Goal: Information Seeking & Learning: Check status

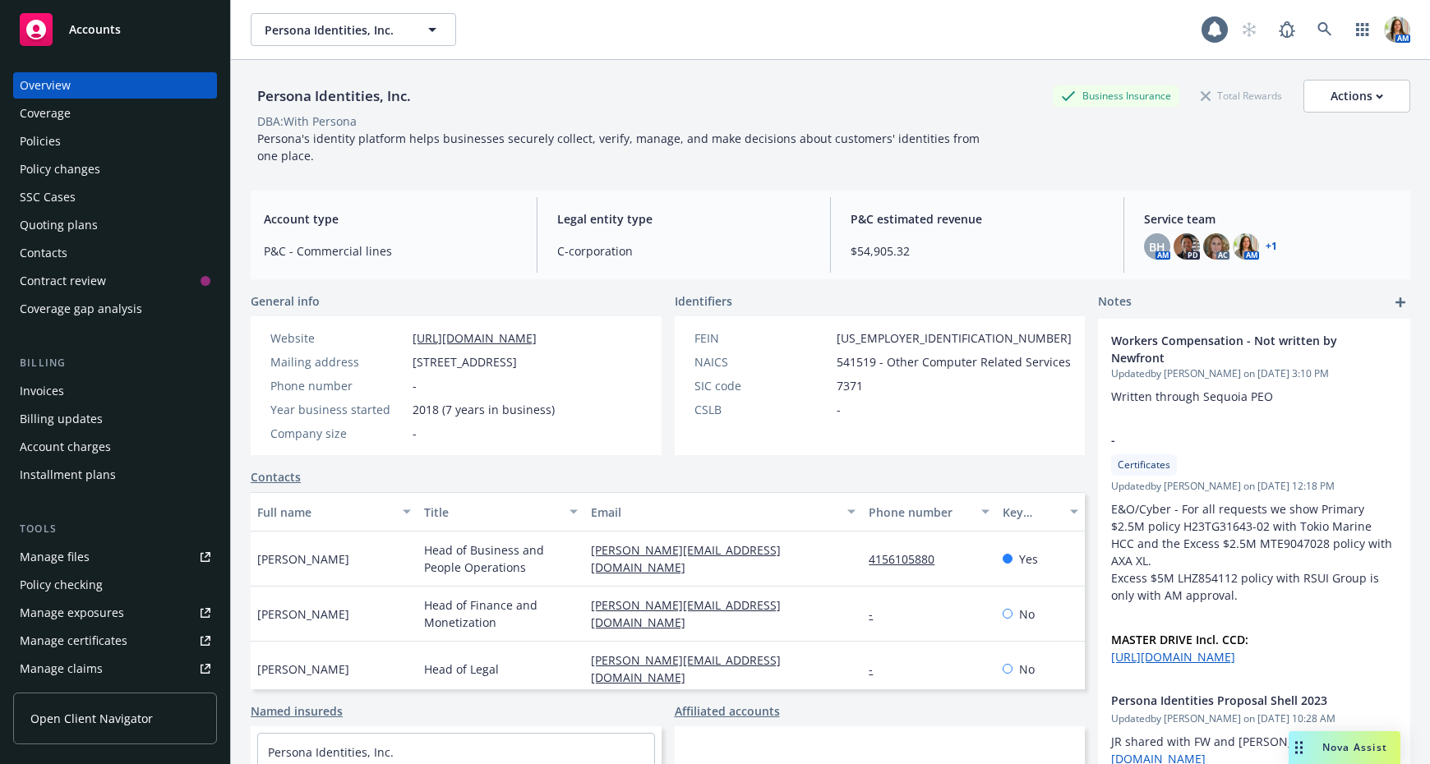
click at [60, 141] on div "Policies" at bounding box center [115, 141] width 191 height 26
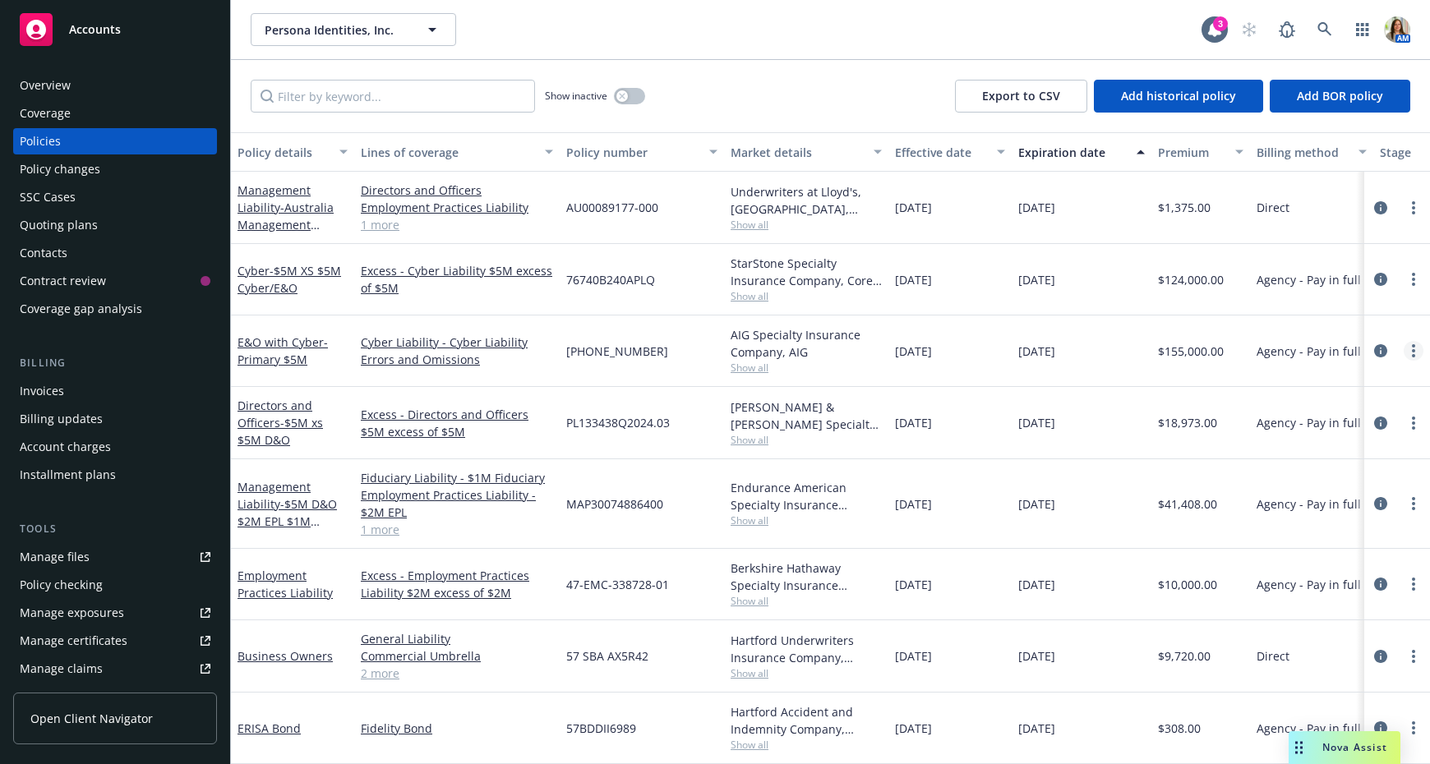
click at [1415, 352] on link "more" at bounding box center [1414, 351] width 20 height 20
click at [1363, 586] on link "Copy logging email" at bounding box center [1326, 581] width 193 height 33
click at [1418, 349] on link "more" at bounding box center [1414, 351] width 20 height 20
click at [1348, 580] on link "Copy logging email" at bounding box center [1326, 581] width 193 height 33
click at [1412, 341] on link "more" at bounding box center [1414, 351] width 20 height 20
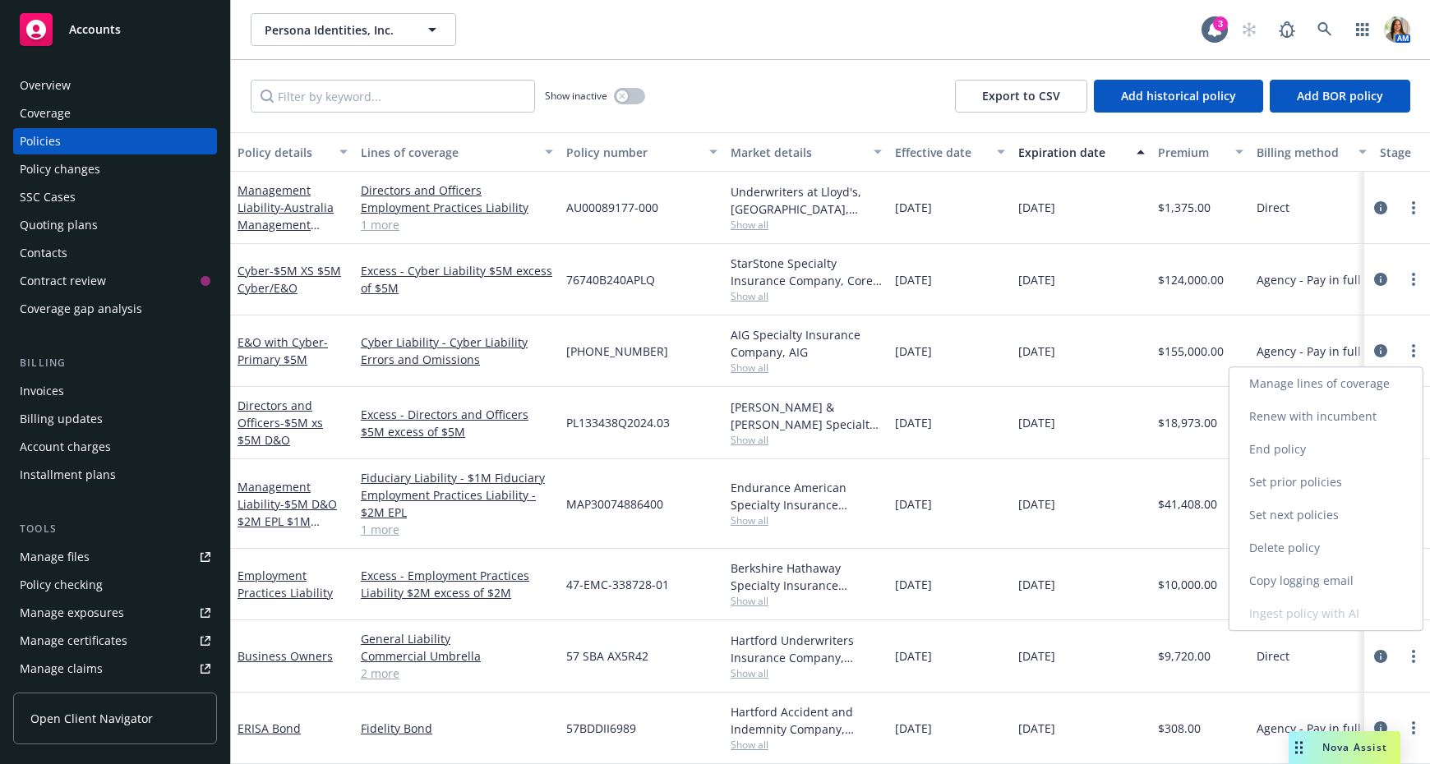
click at [1334, 580] on link "Copy logging email" at bounding box center [1326, 581] width 193 height 33
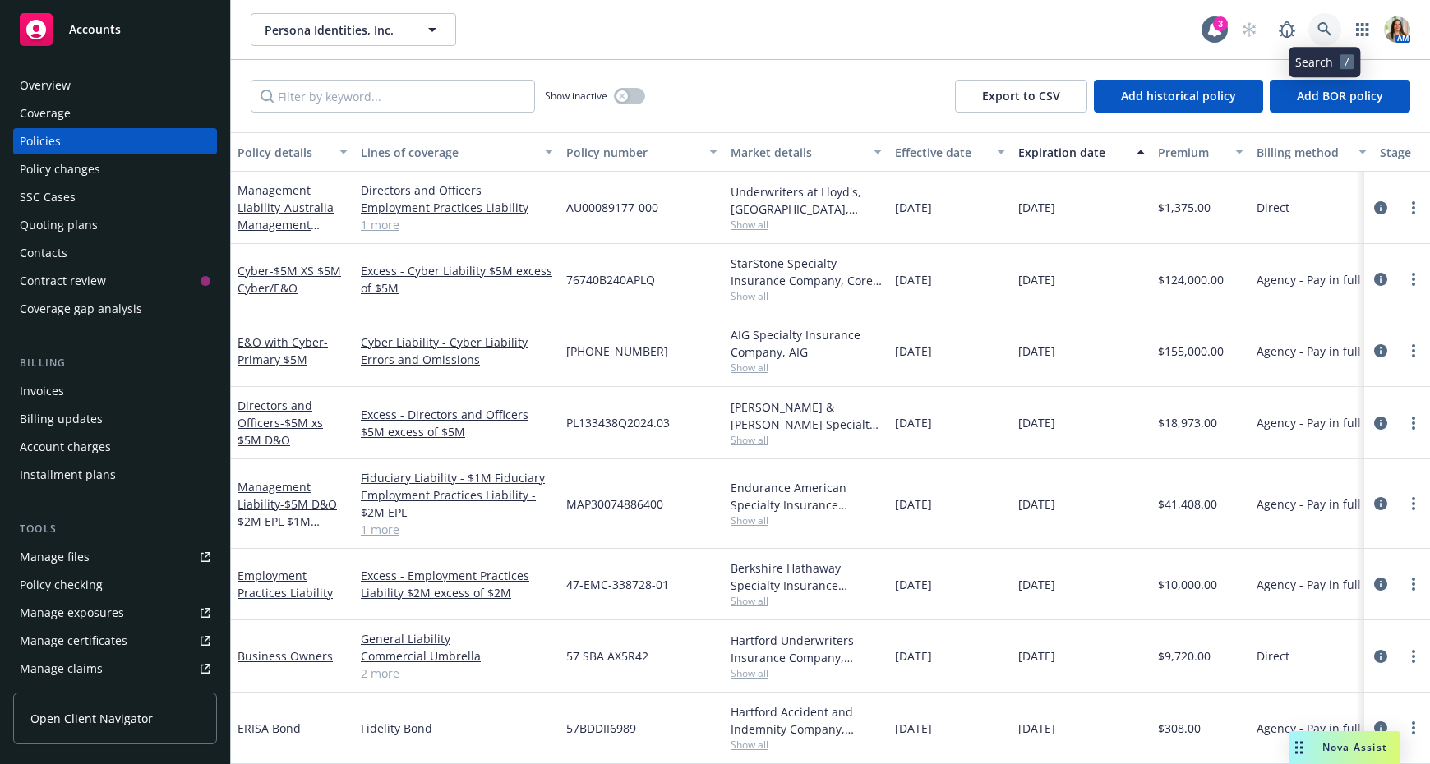
click at [1336, 21] on link at bounding box center [1324, 29] width 33 height 33
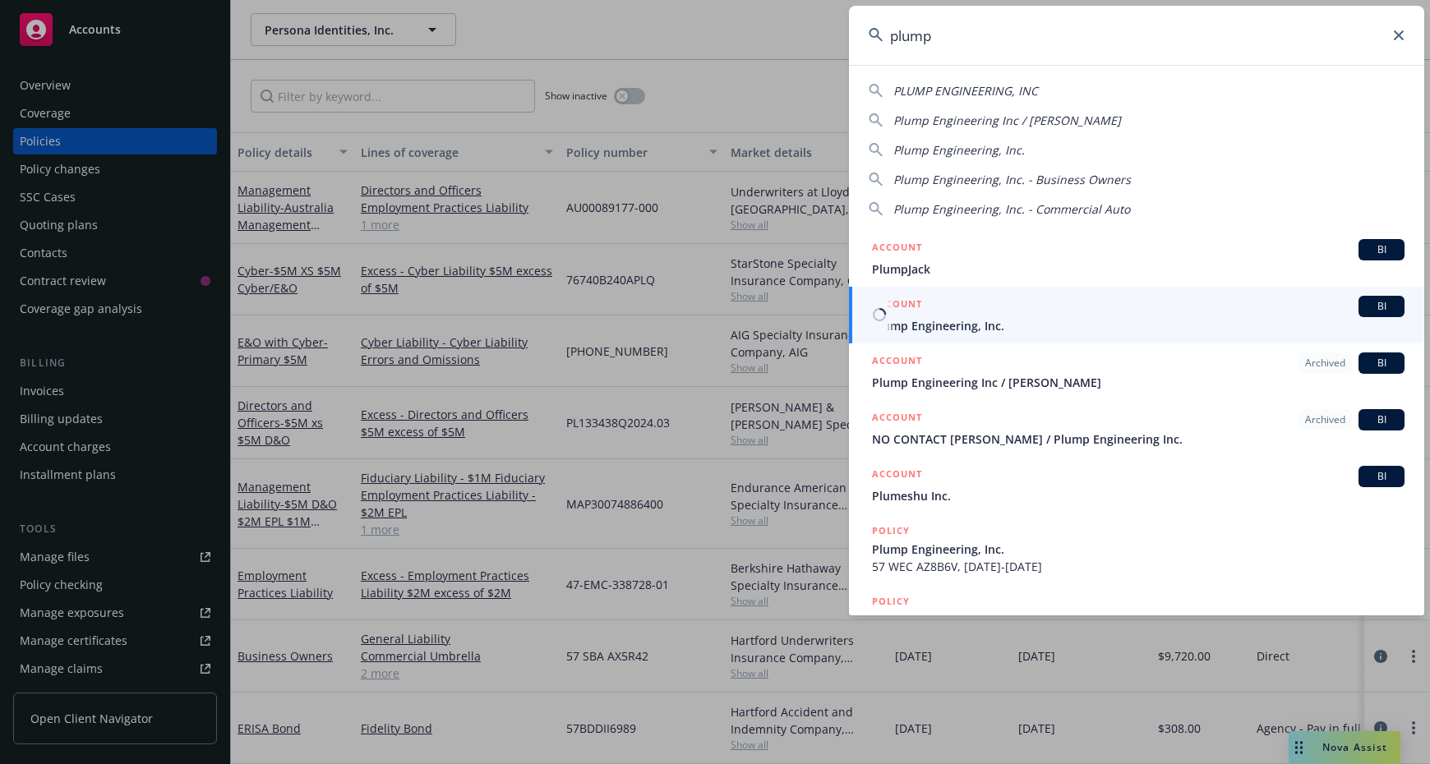
type input "plump"
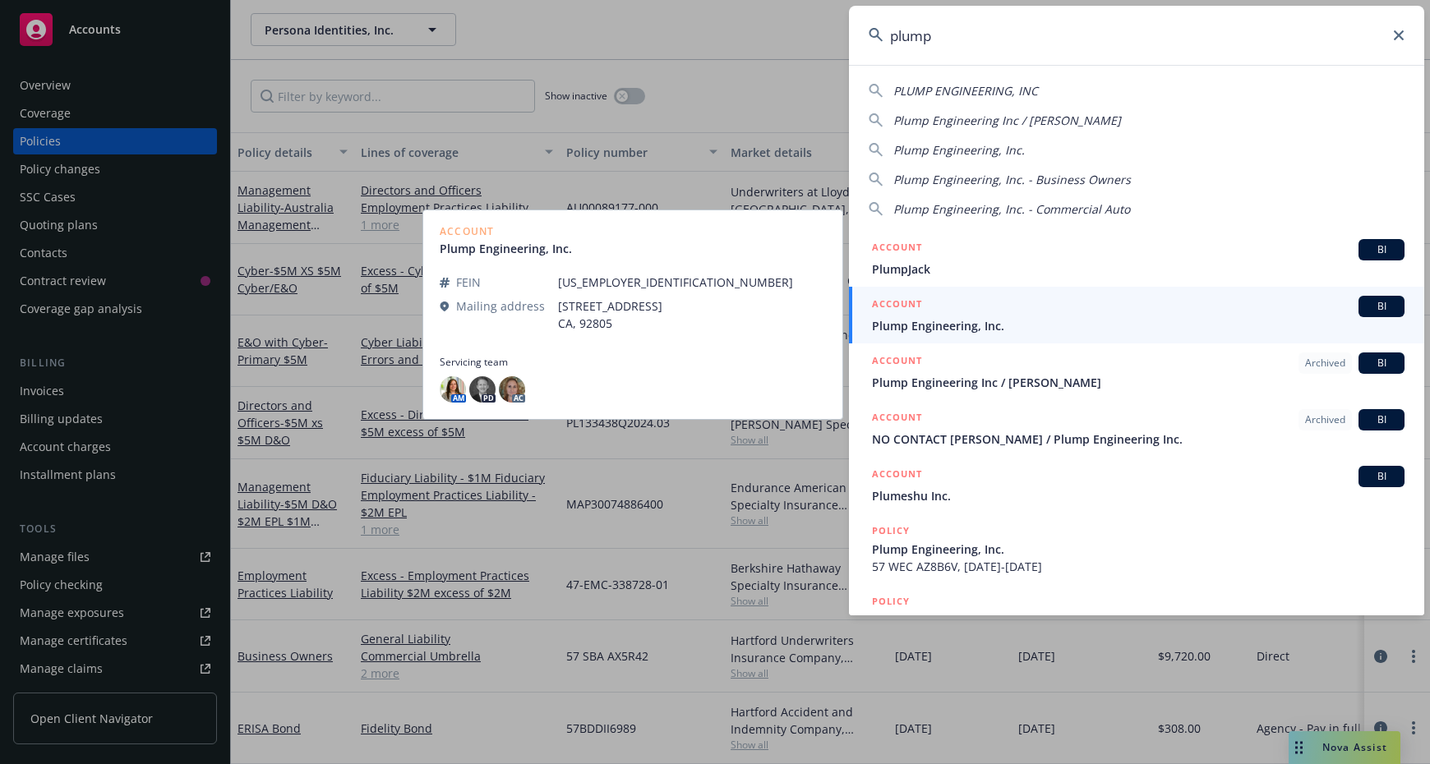
click at [967, 317] on span "Plump Engineering, Inc." at bounding box center [1138, 325] width 533 height 17
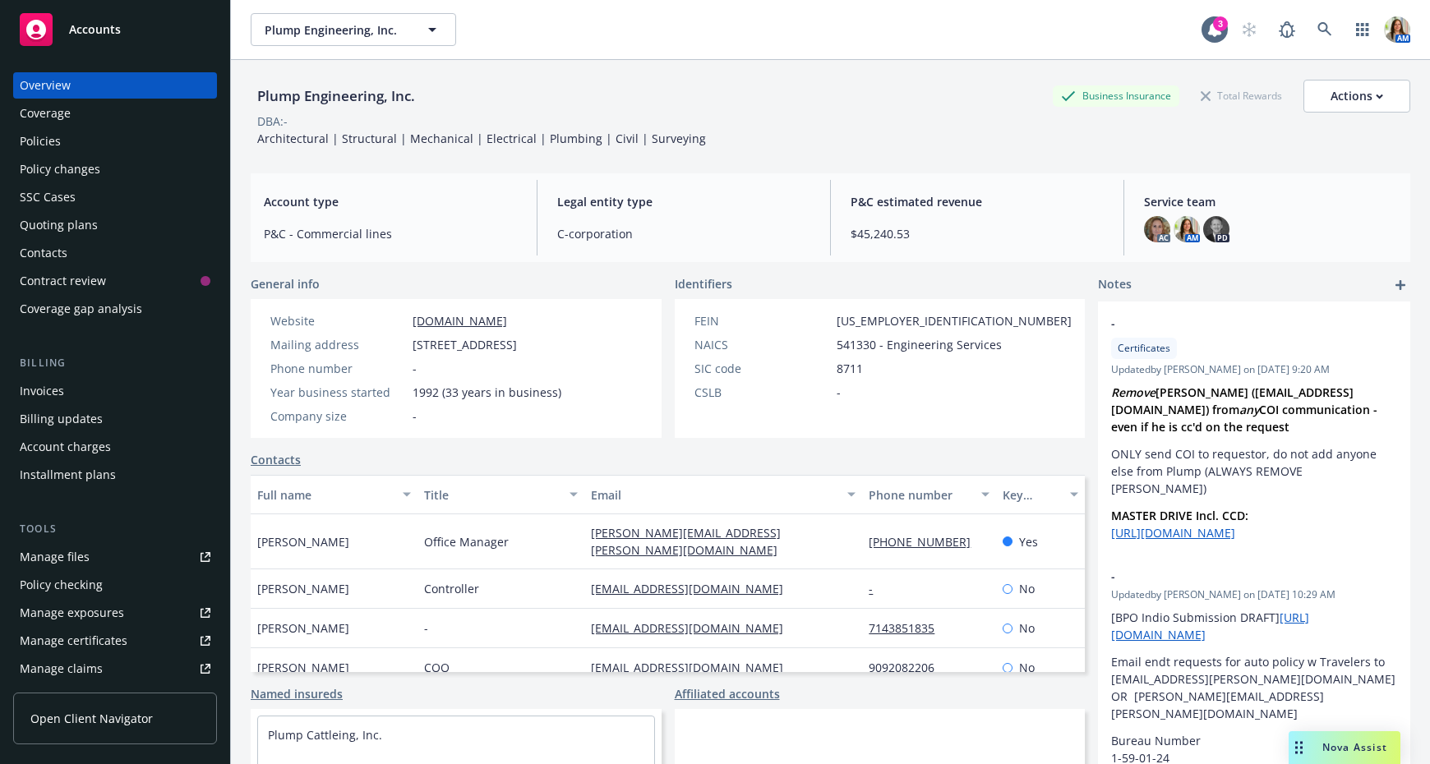
click at [93, 138] on div "Policies" at bounding box center [115, 141] width 191 height 26
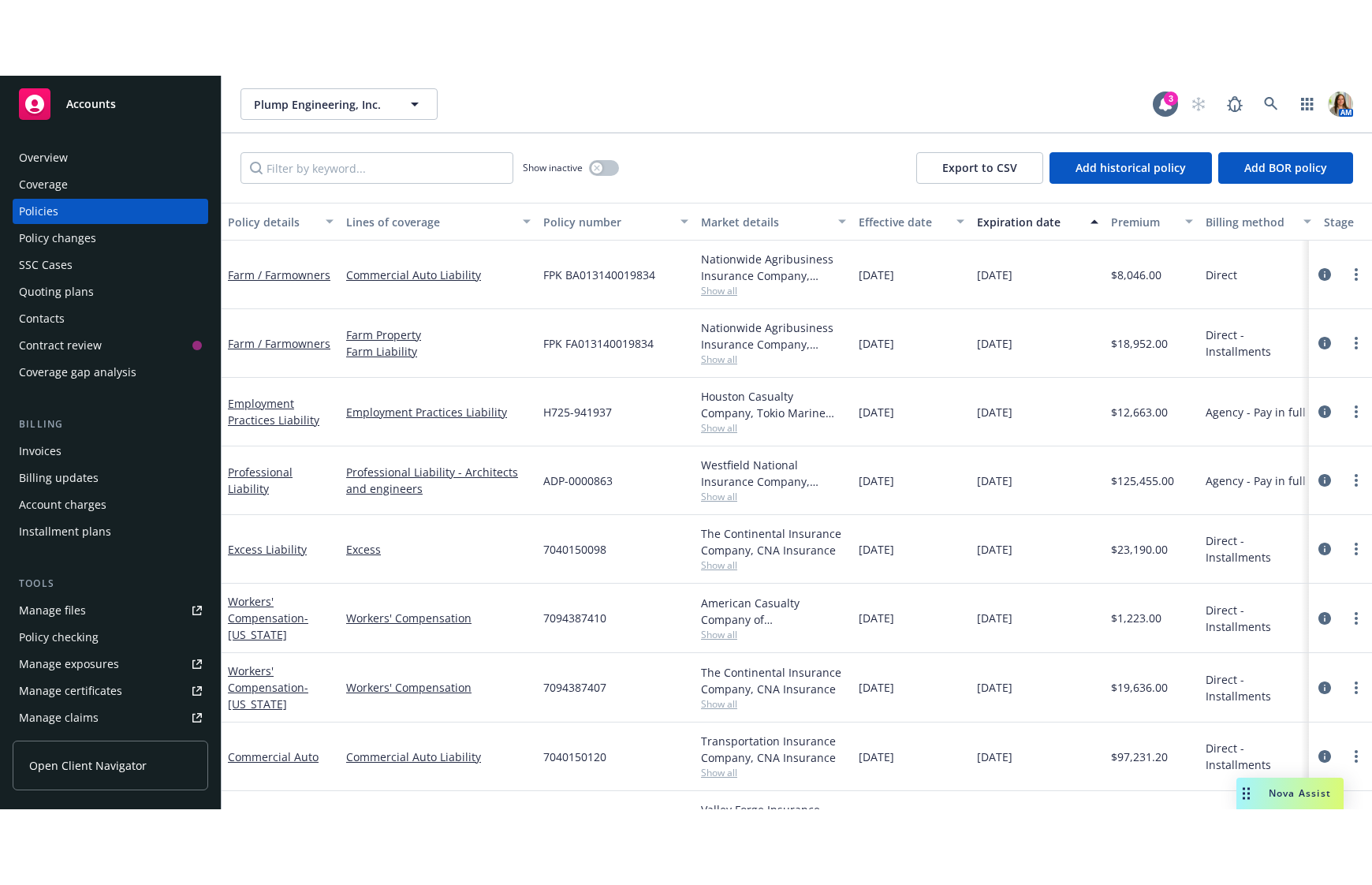
scroll to position [179, 0]
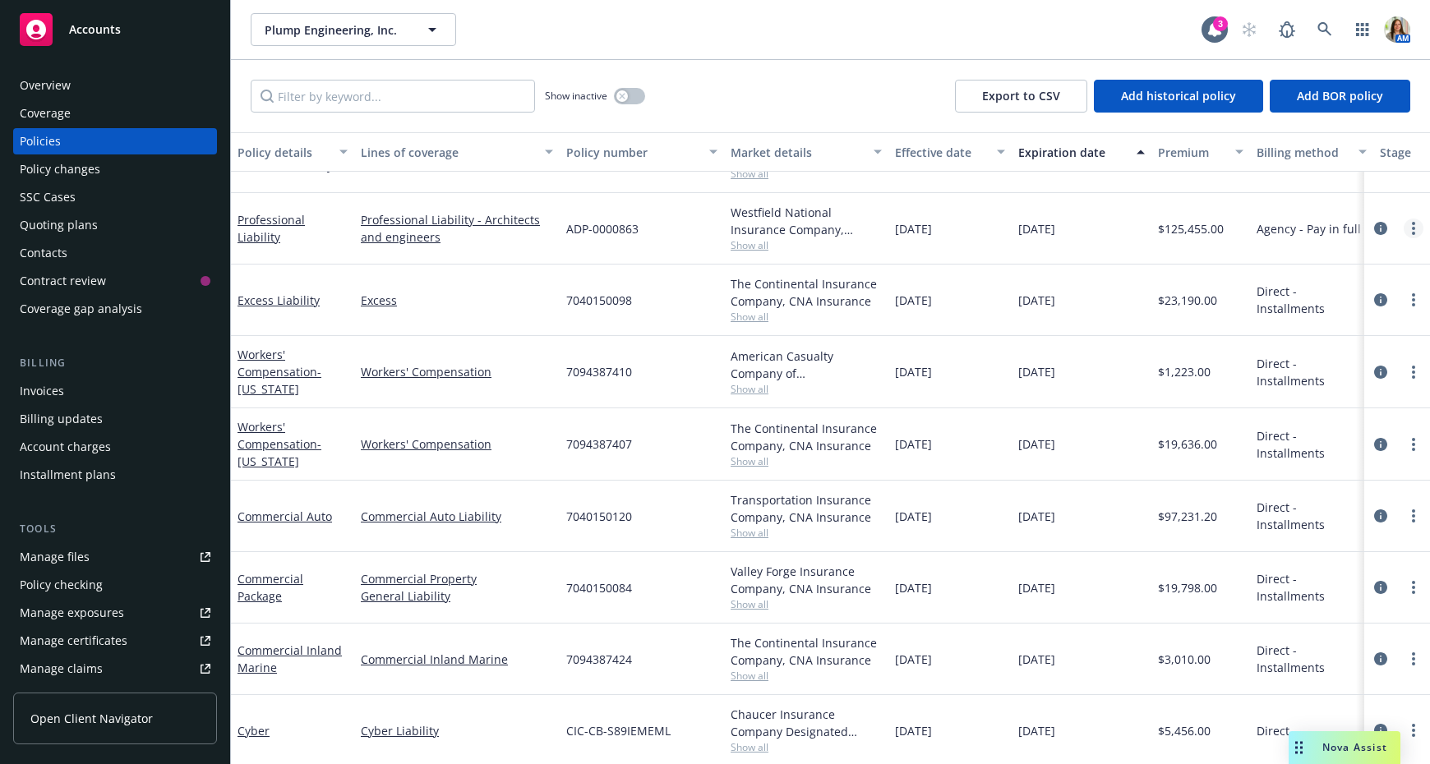
click at [1412, 228] on circle "more" at bounding box center [1413, 228] width 3 height 3
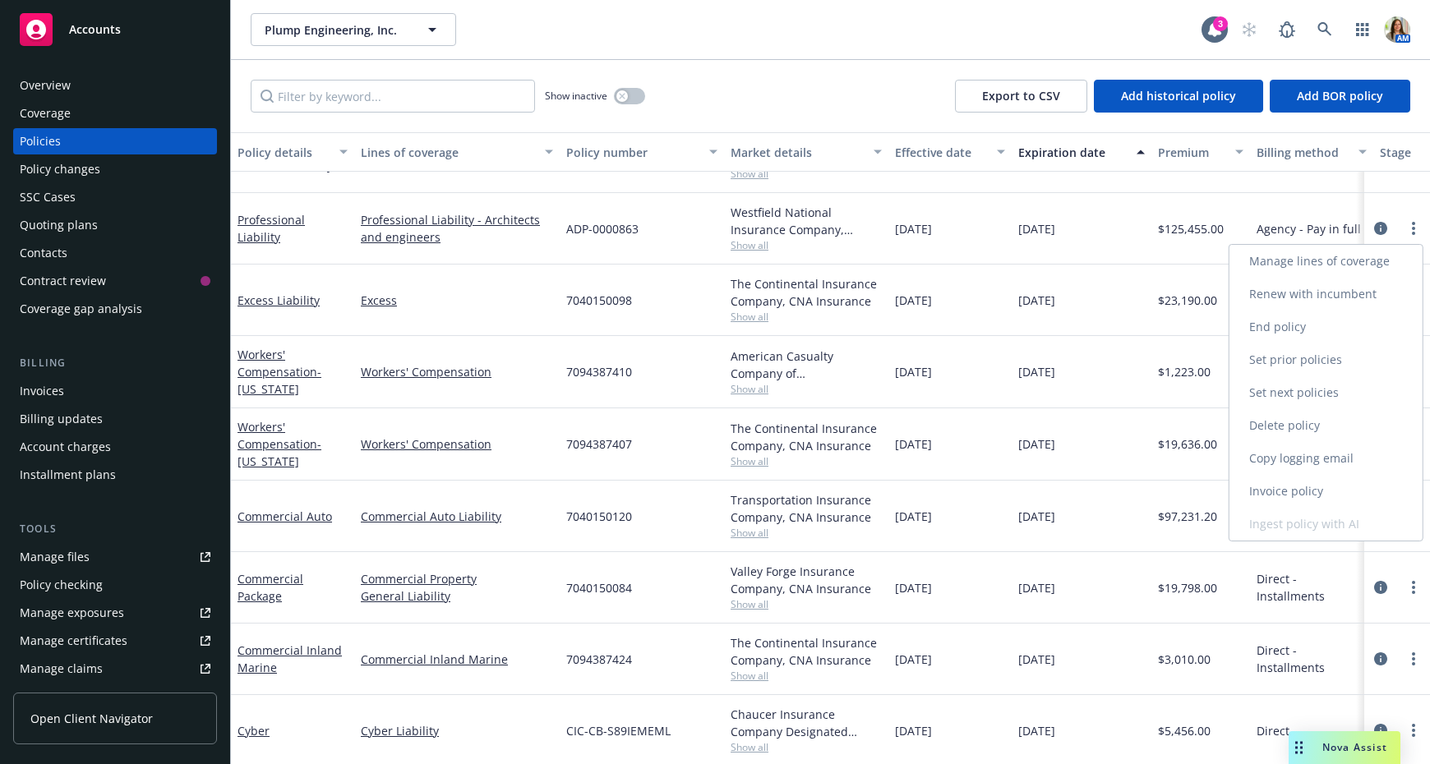
click at [1313, 452] on link "Copy logging email" at bounding box center [1326, 458] width 193 height 33
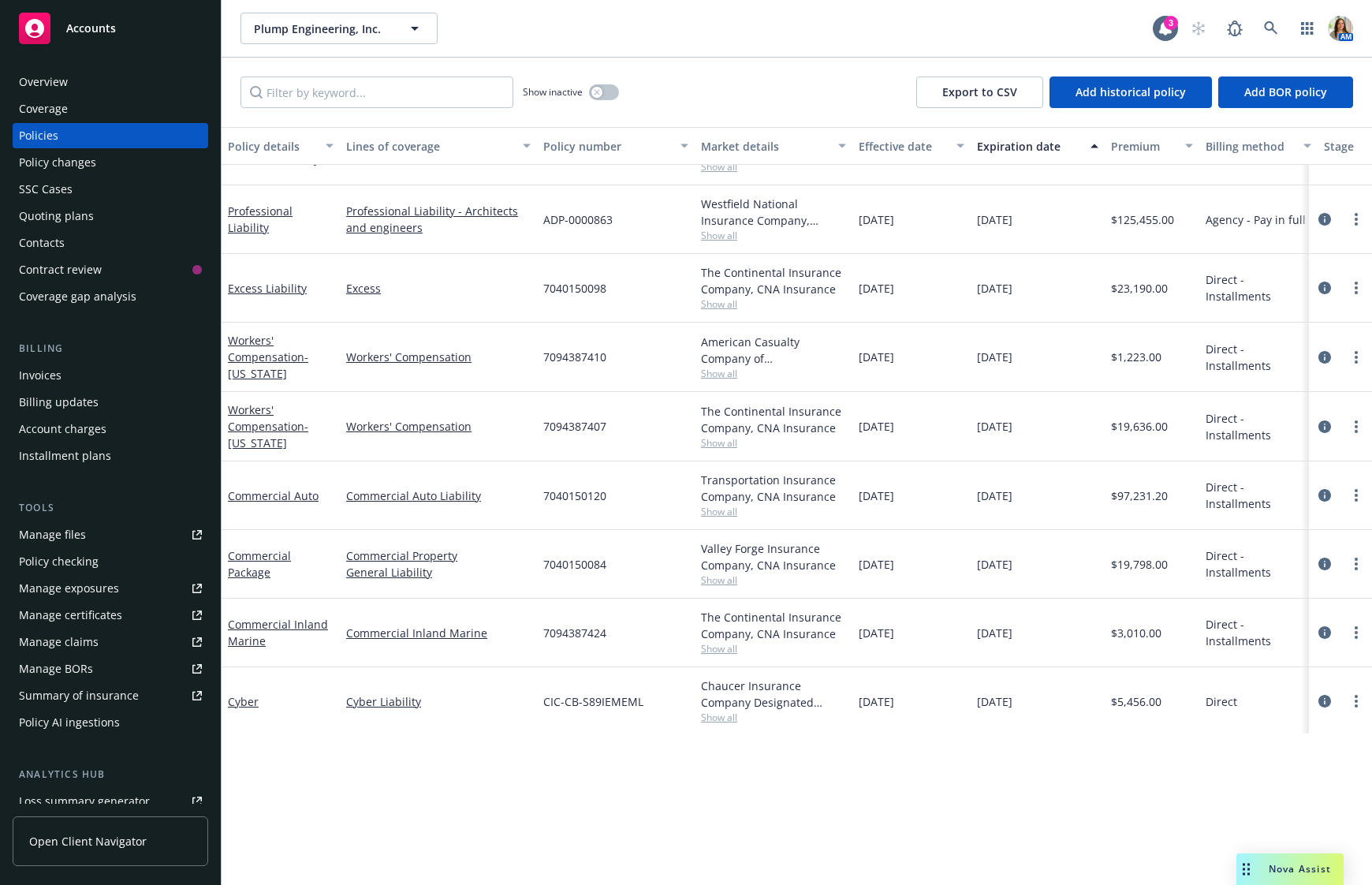
scroll to position [29, 0]
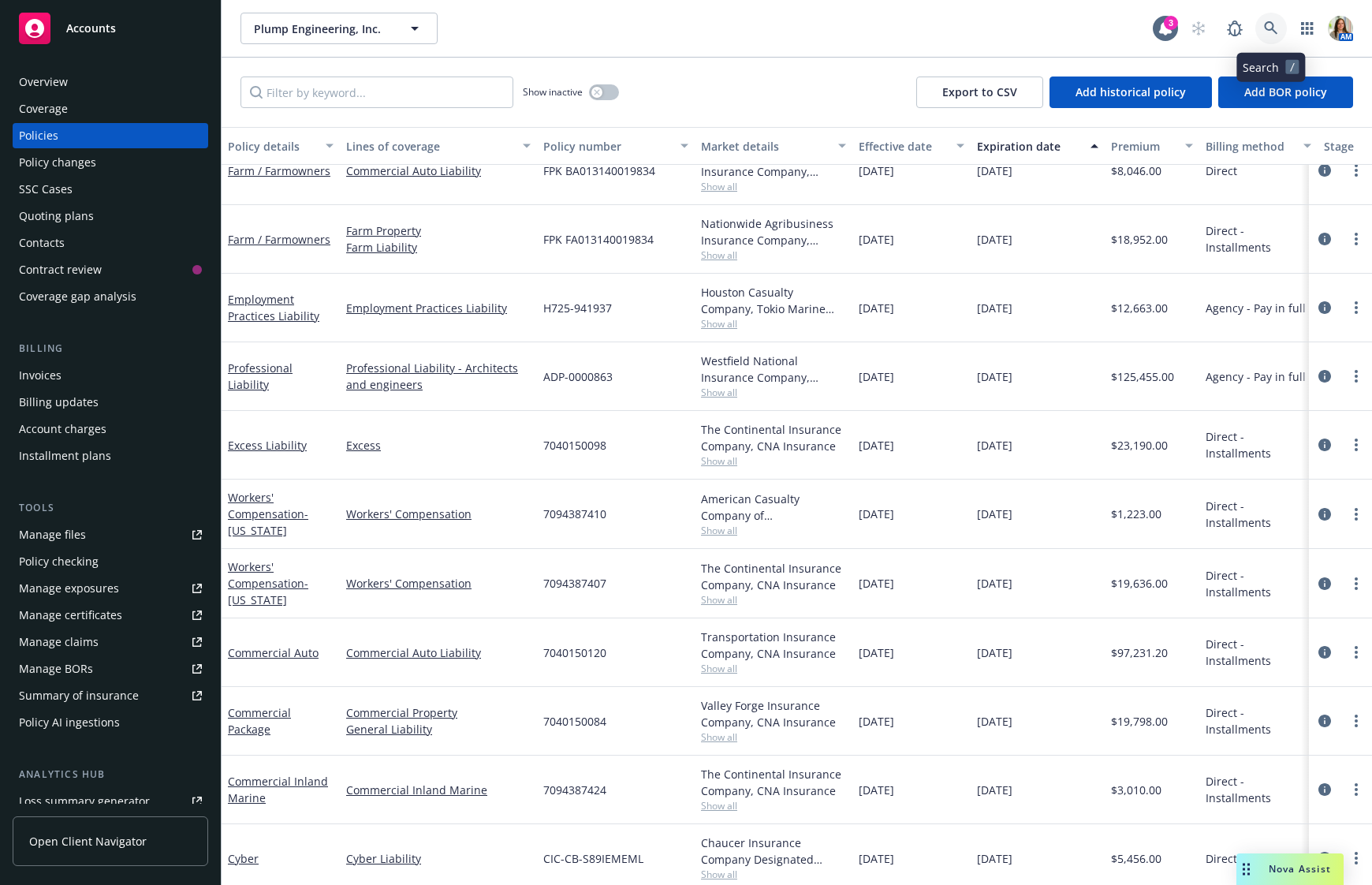
click at [1271, 32] on icon at bounding box center [1270, 28] width 14 height 14
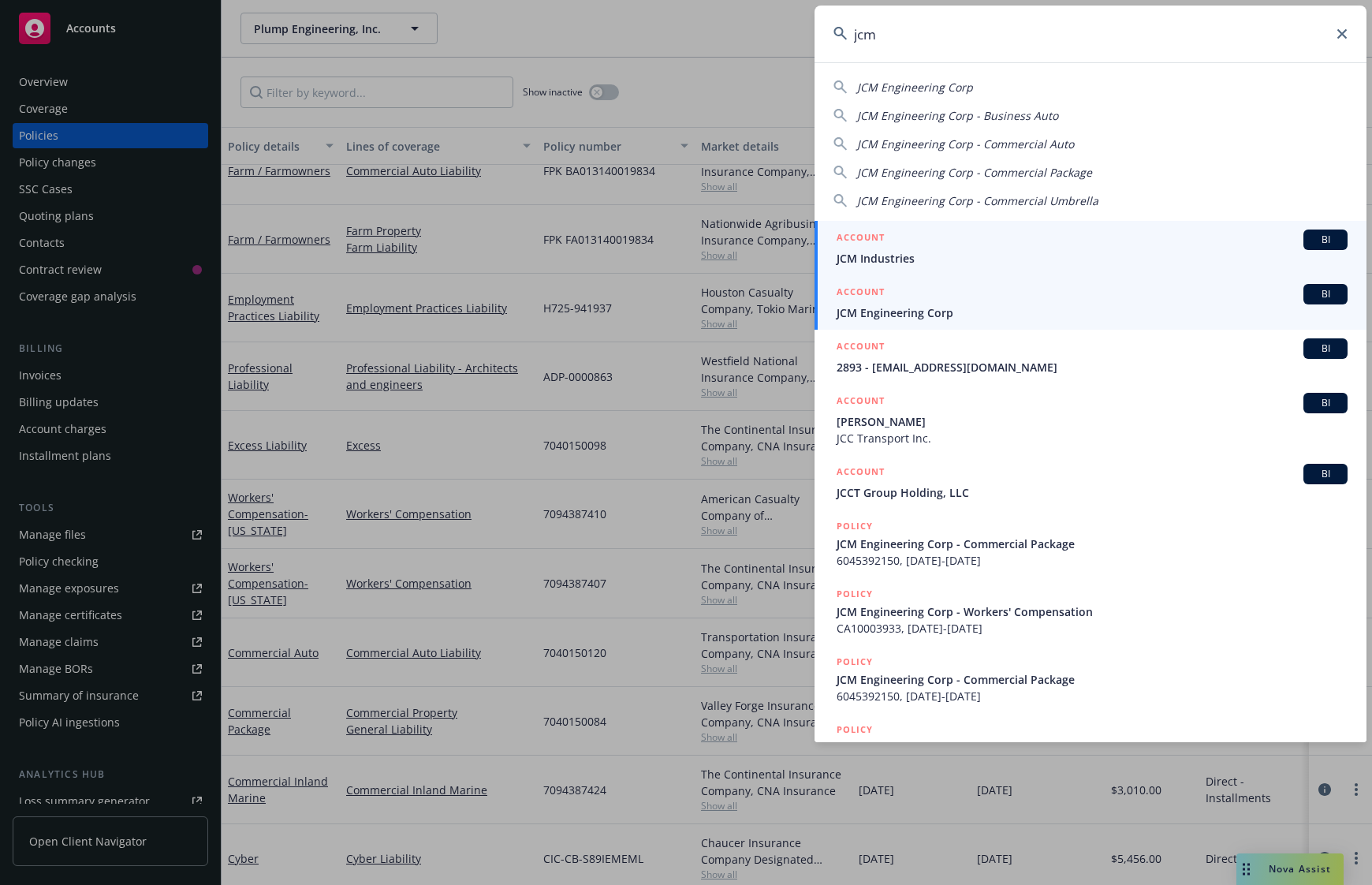
type input "jcm"
click at [957, 312] on span "JCM Engineering Corp" at bounding box center [1092, 312] width 511 height 16
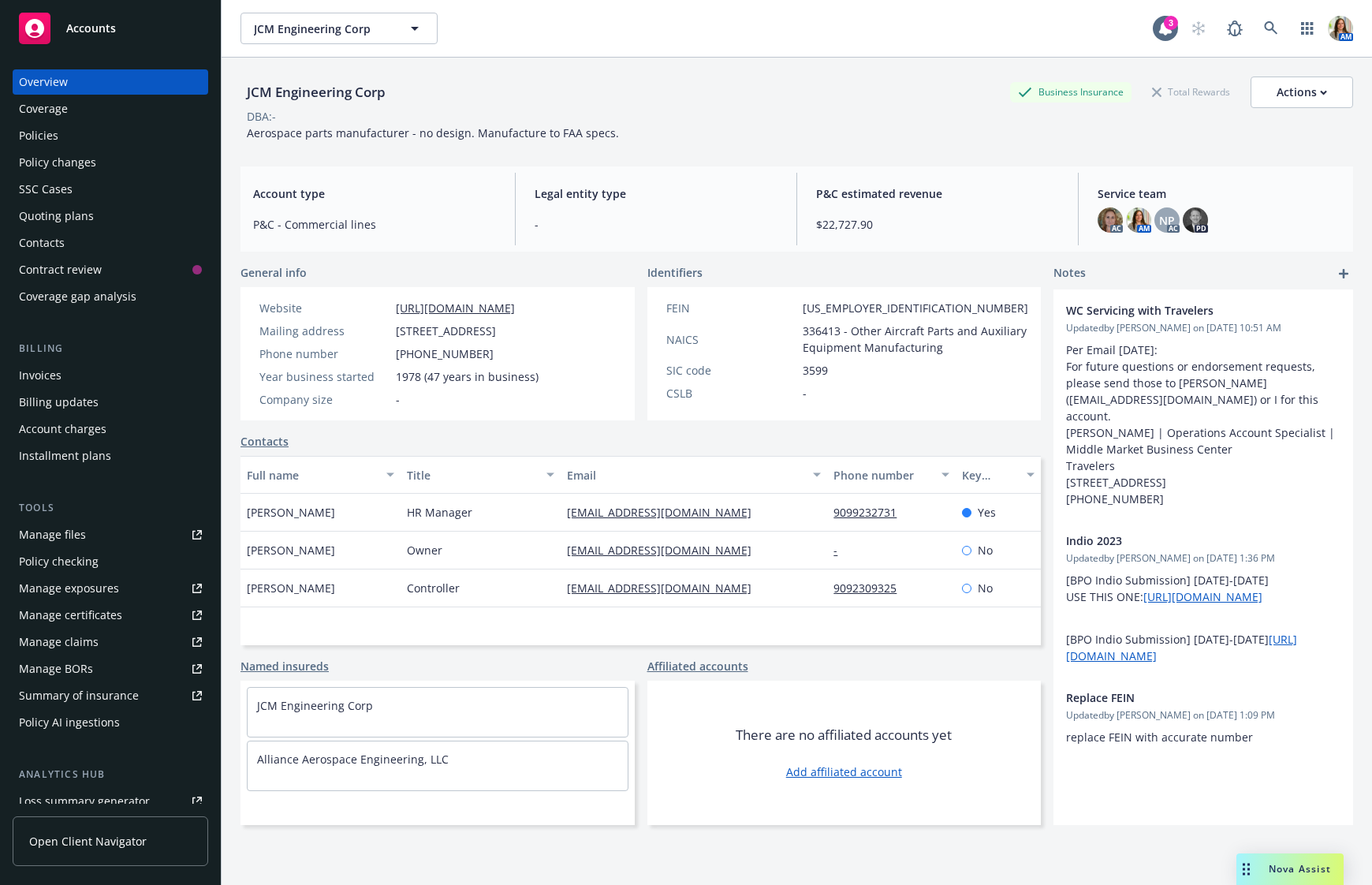
click at [107, 127] on div "Policies" at bounding box center [110, 135] width 183 height 25
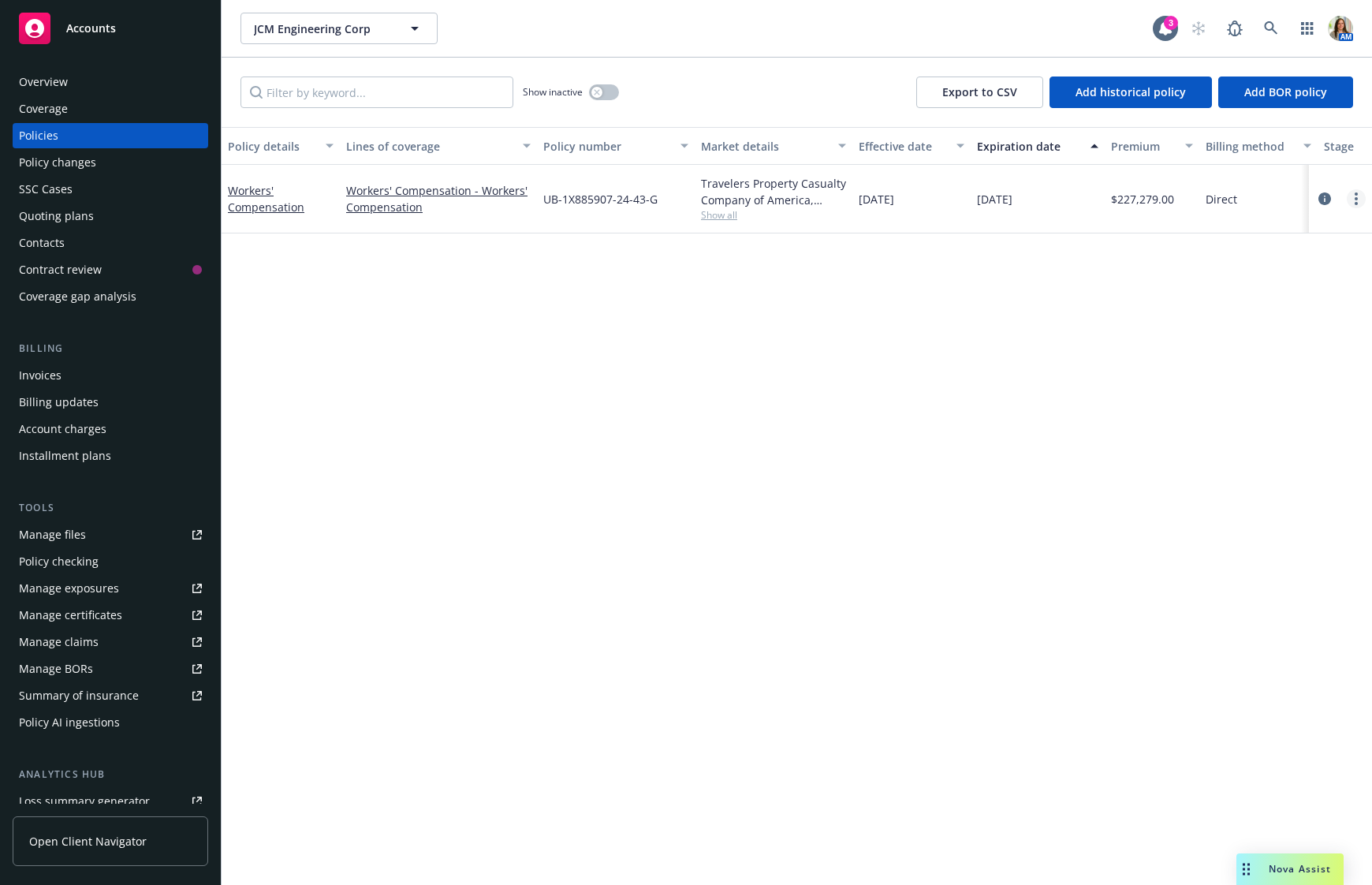
click at [1357, 207] on link "more" at bounding box center [1357, 199] width 19 height 19
click at [1283, 420] on link "Copy logging email" at bounding box center [1272, 420] width 185 height 32
click at [93, 221] on div "Quoting plans" at bounding box center [110, 216] width 183 height 25
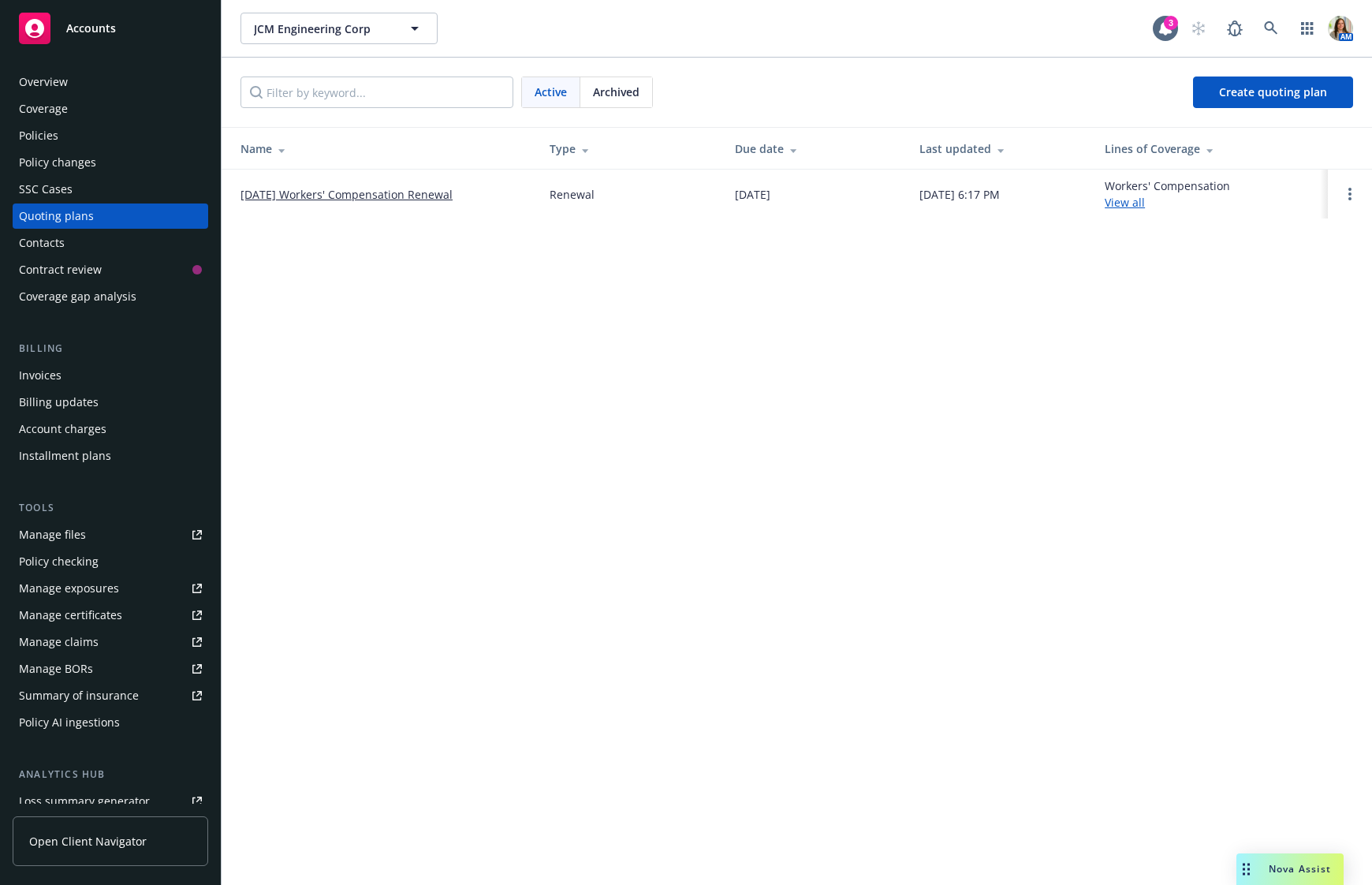
click at [343, 196] on link "[DATE] Workers' Compensation Renewal" at bounding box center [346, 194] width 212 height 16
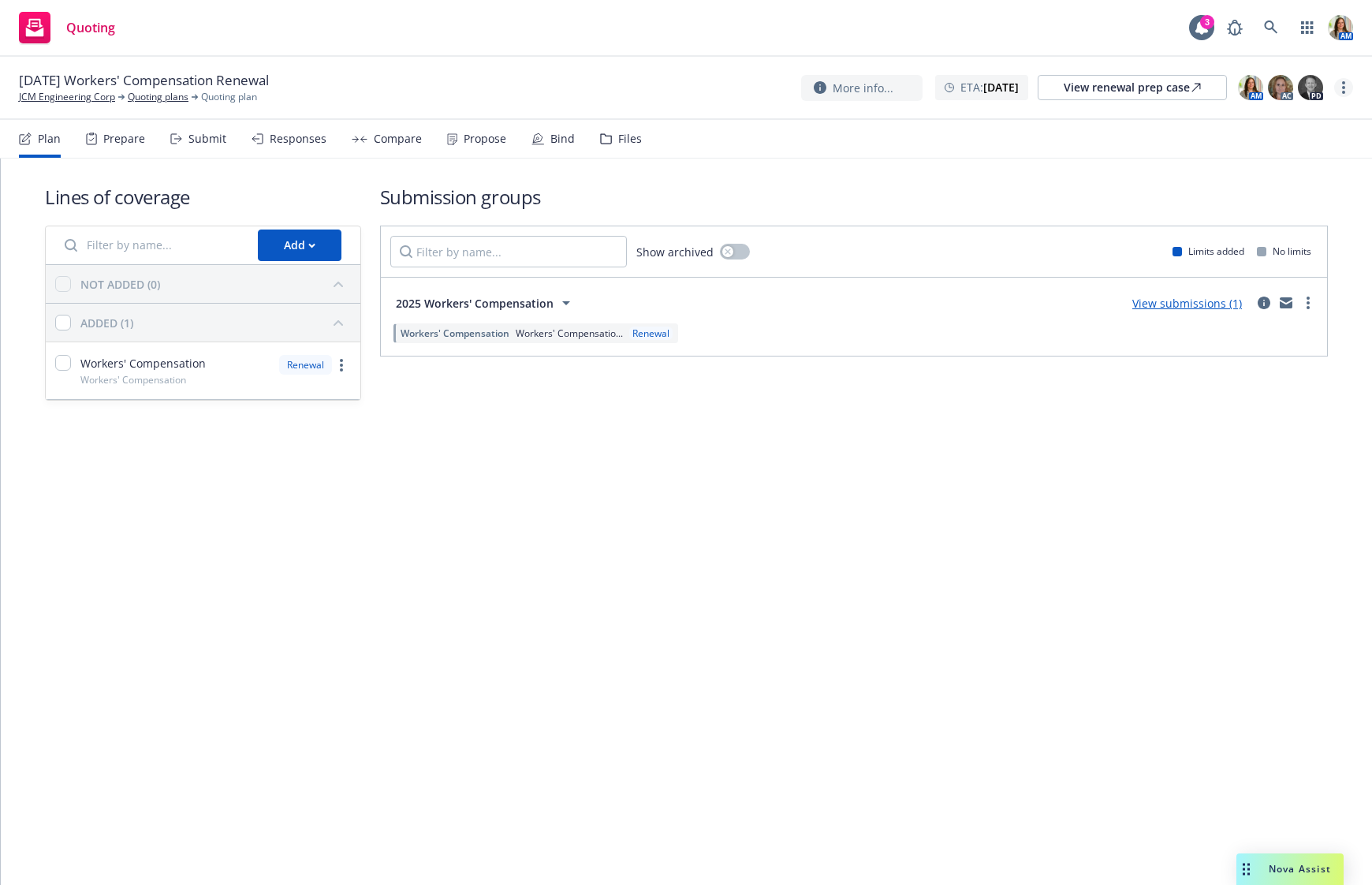
click at [1342, 82] on icon "more" at bounding box center [1343, 87] width 3 height 12
click at [1313, 108] on link "Copy logging email" at bounding box center [1264, 119] width 176 height 32
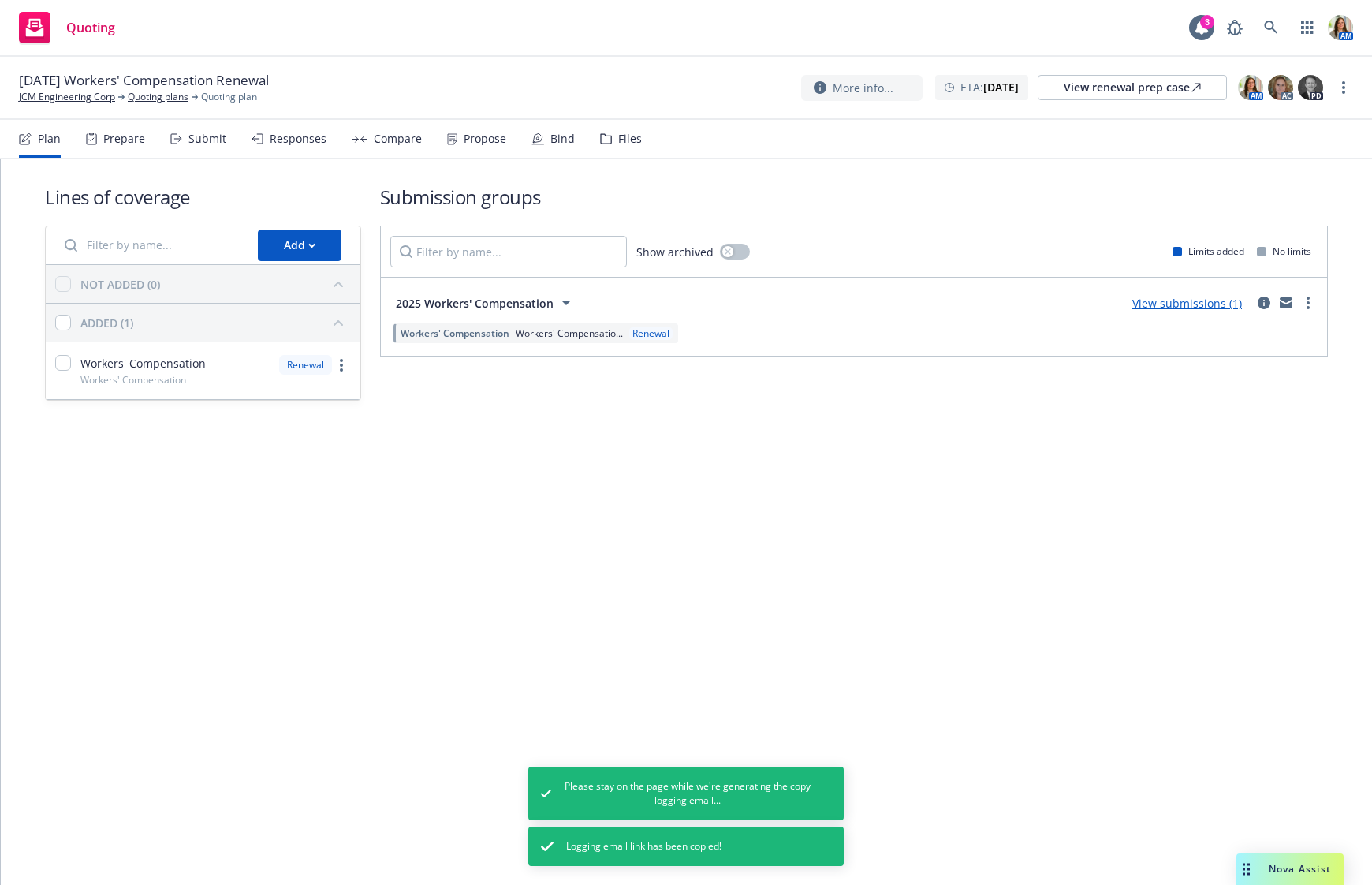
click at [611, 130] on div "Files" at bounding box center [621, 138] width 42 height 37
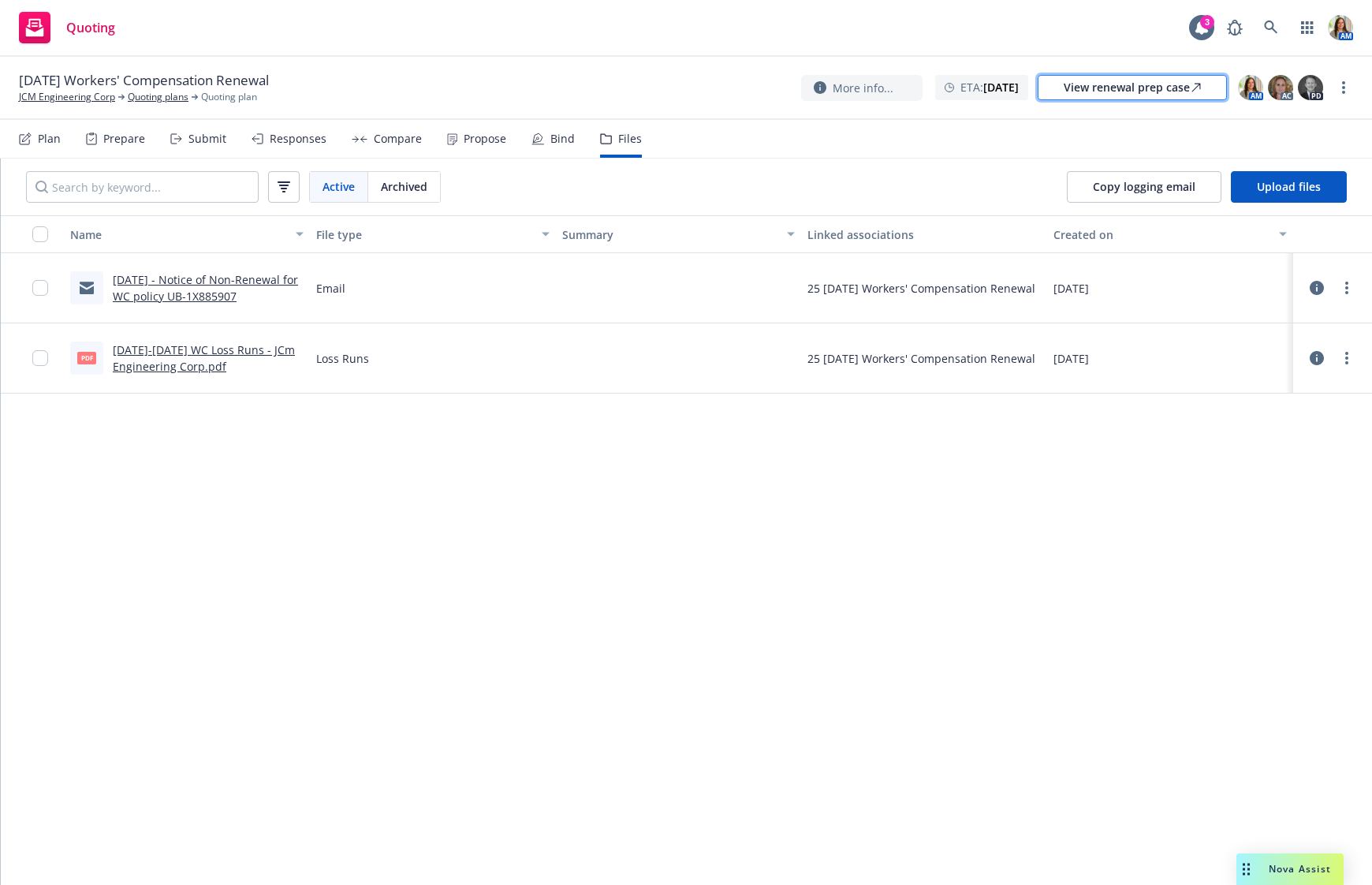
click at [1100, 82] on div "View renewal prep case" at bounding box center [1132, 87] width 137 height 24
click at [1131, 185] on span "Copy logging email" at bounding box center [1144, 187] width 103 height 15
click at [42, 95] on link "JCM Engineering Corp" at bounding box center [67, 97] width 96 height 14
